Goal: Information Seeking & Learning: Stay updated

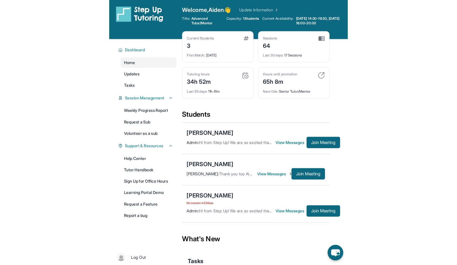
scroll to position [2, 0]
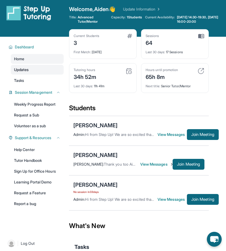
click at [43, 73] on link "Updates" at bounding box center [37, 70] width 53 height 10
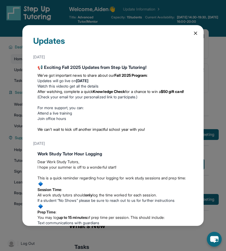
click at [194, 34] on div "Updates August 27th 📢 Exciting Fall 2025 Updates from Step Up Tutoring! We’ve g…" at bounding box center [112, 125] width 181 height 200
click at [193, 34] on icon at bounding box center [195, 32] width 5 height 5
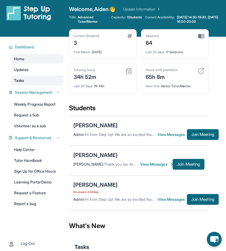
click at [25, 77] on link "Tasks" at bounding box center [37, 81] width 53 height 10
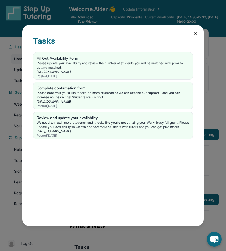
click at [196, 37] on div "Tasks Fill Out Availability Form Please update your availability and review the…" at bounding box center [112, 125] width 181 height 200
click at [195, 36] on div "Tasks Fill Out Availability Form Please update your availability and review the…" at bounding box center [112, 125] width 181 height 200
click at [195, 35] on icon at bounding box center [195, 32] width 5 height 5
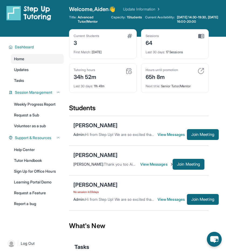
click at [130, 70] on img at bounding box center [129, 71] width 6 height 6
click at [201, 71] on img at bounding box center [201, 71] width 6 height 6
